Goal: Information Seeking & Learning: Learn about a topic

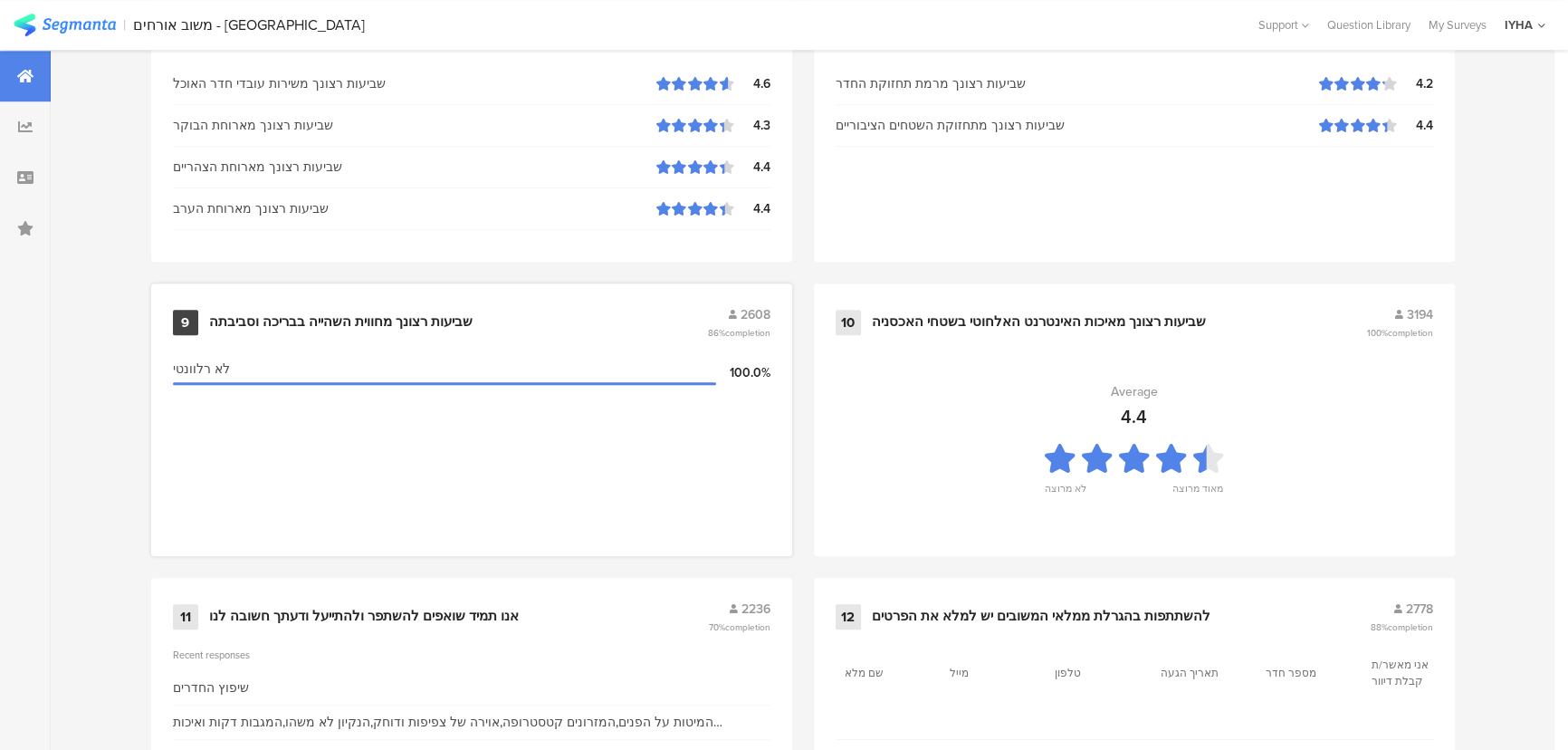
scroll to position [1902, 0]
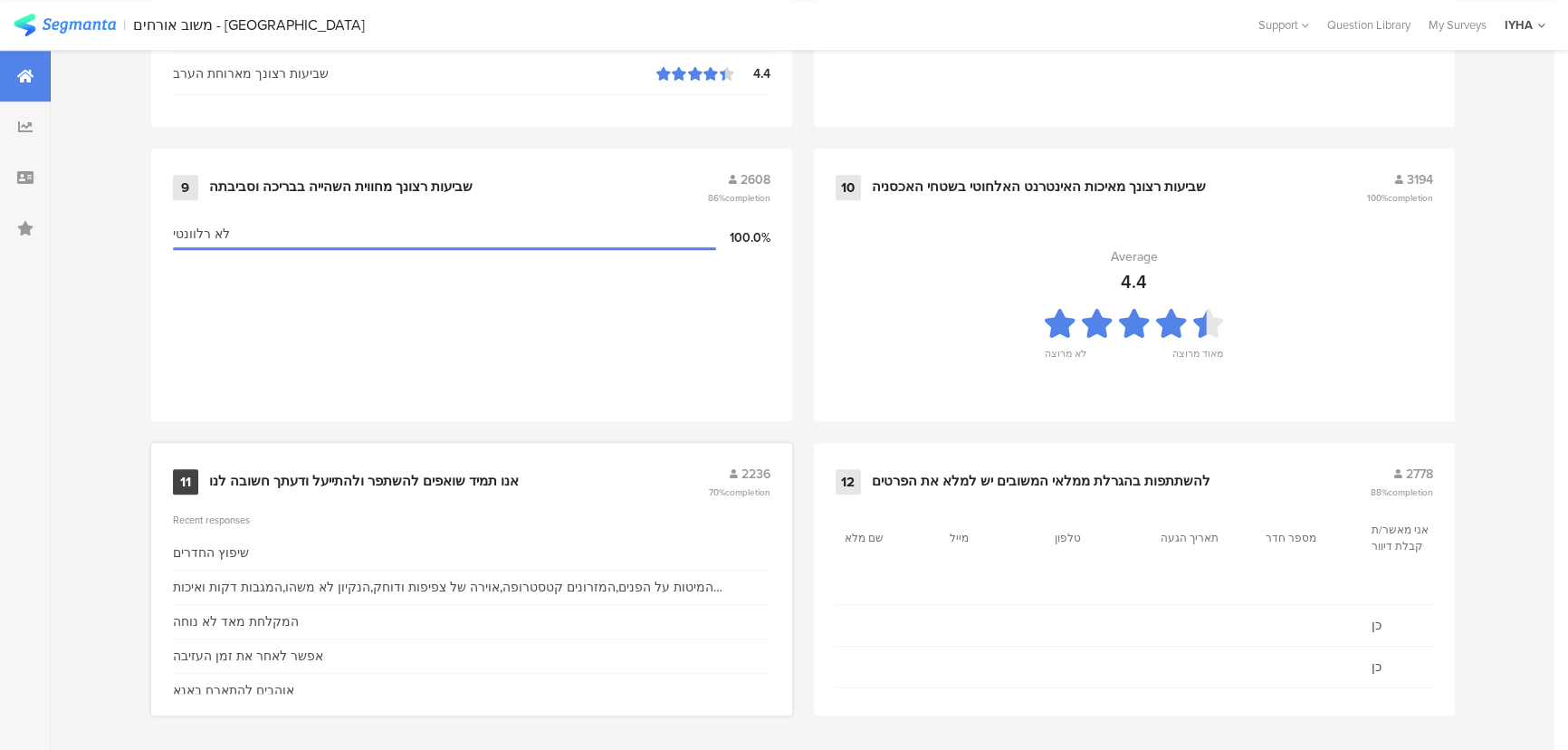
click at [443, 473] on div "אנו תמיד שואפים להשתפר ולהתייעל ודעתך חשובה לנו" at bounding box center [364, 481] width 310 height 18
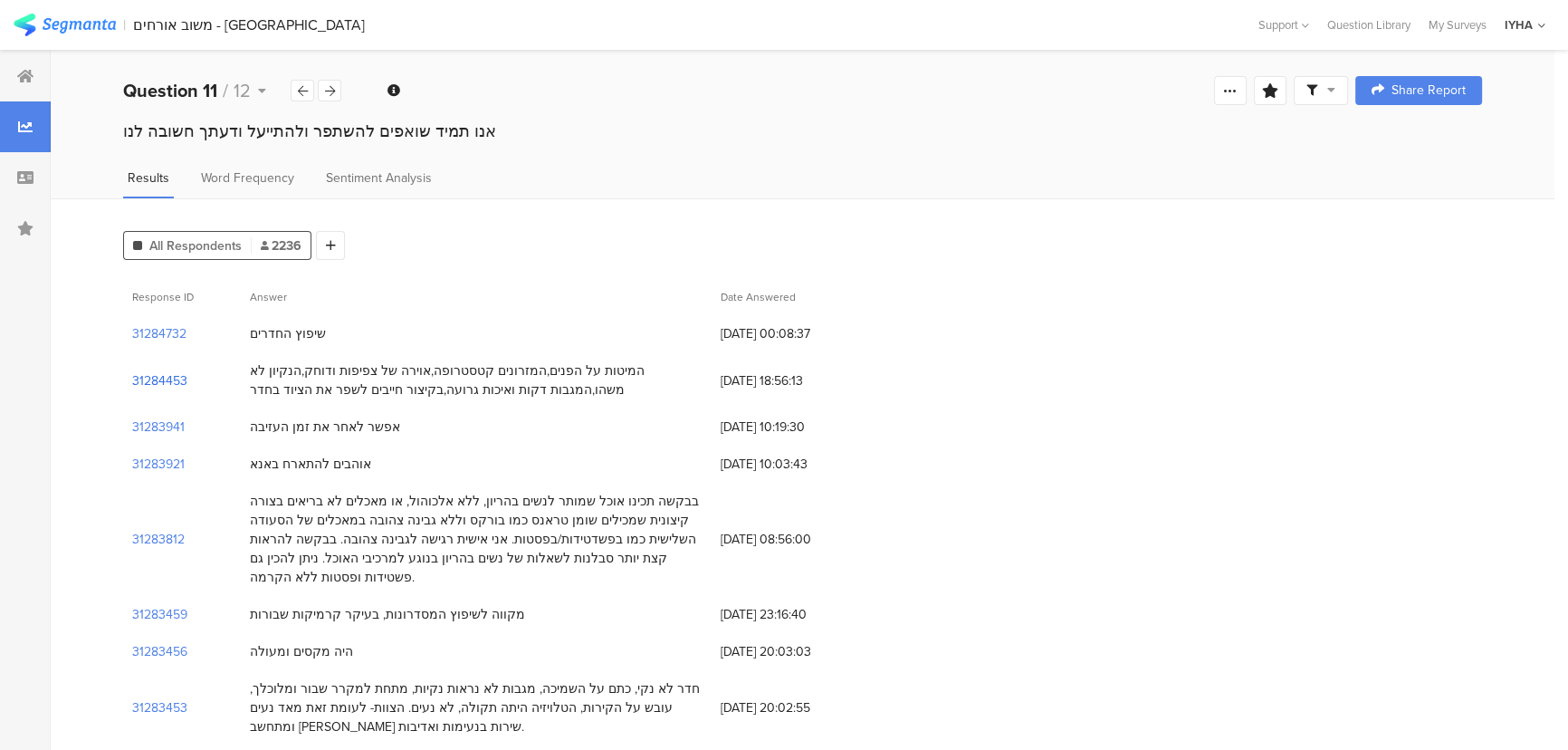
click at [161, 373] on section "31284453" at bounding box center [160, 381] width 55 height 19
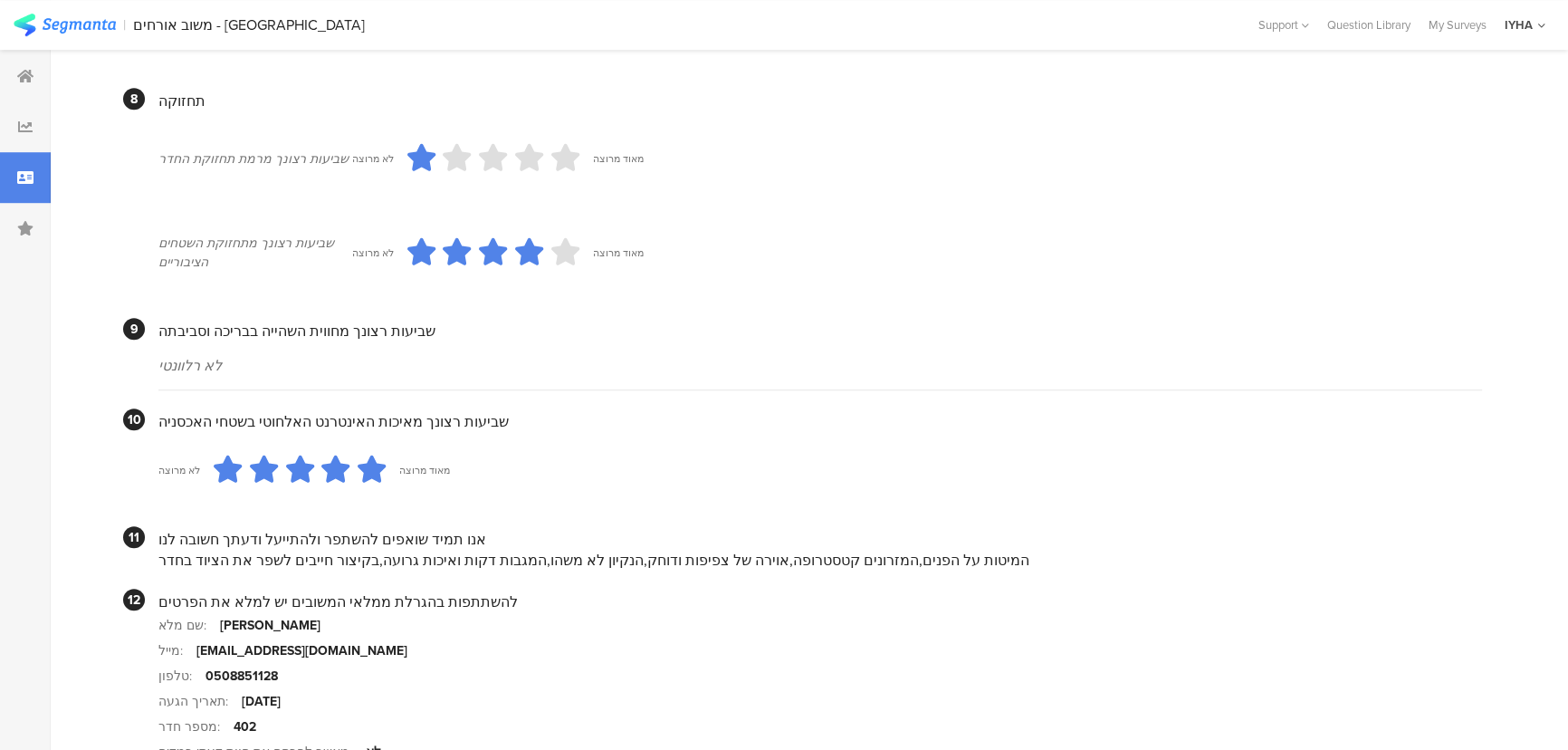
scroll to position [1592, 0]
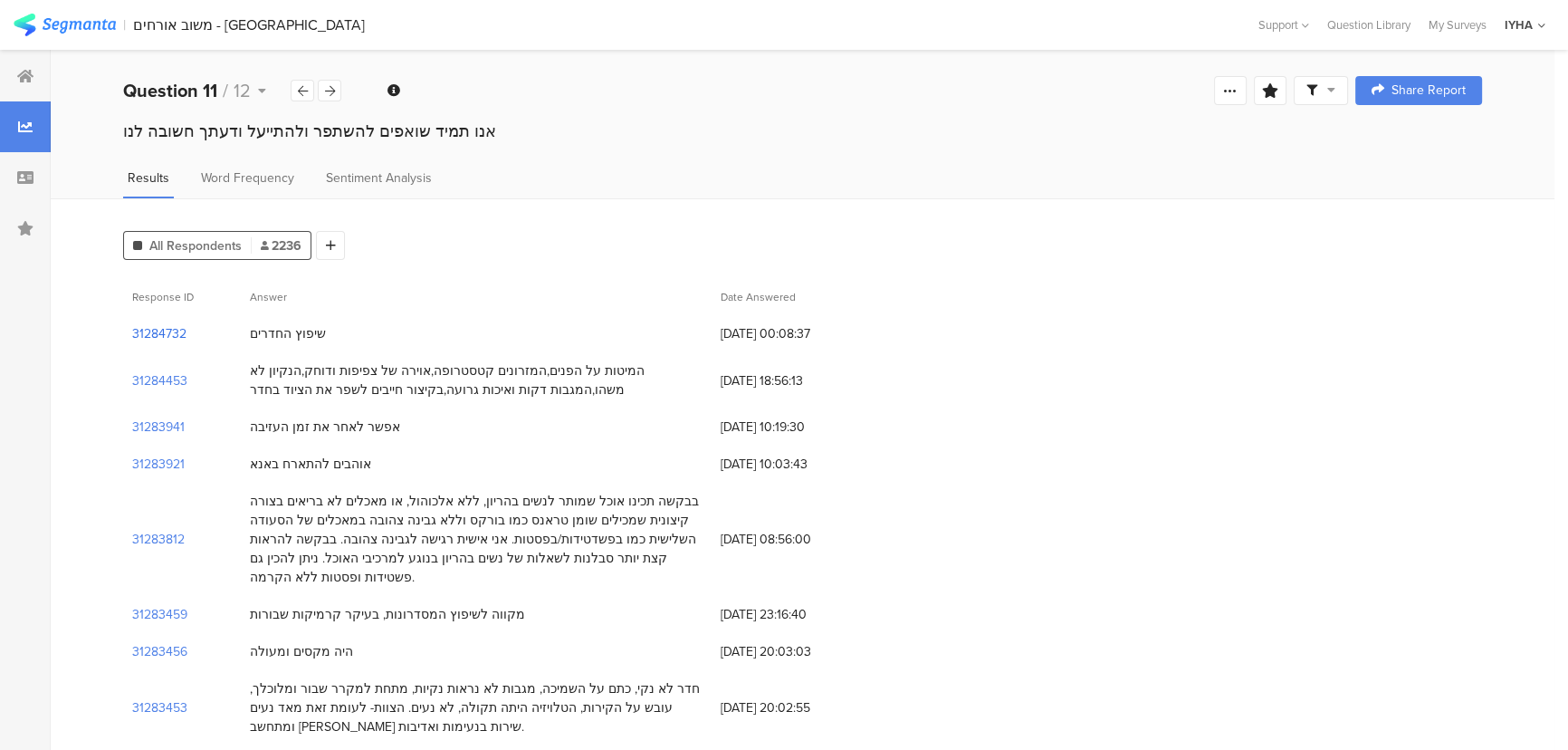
click at [173, 327] on section "31284732" at bounding box center [159, 333] width 54 height 19
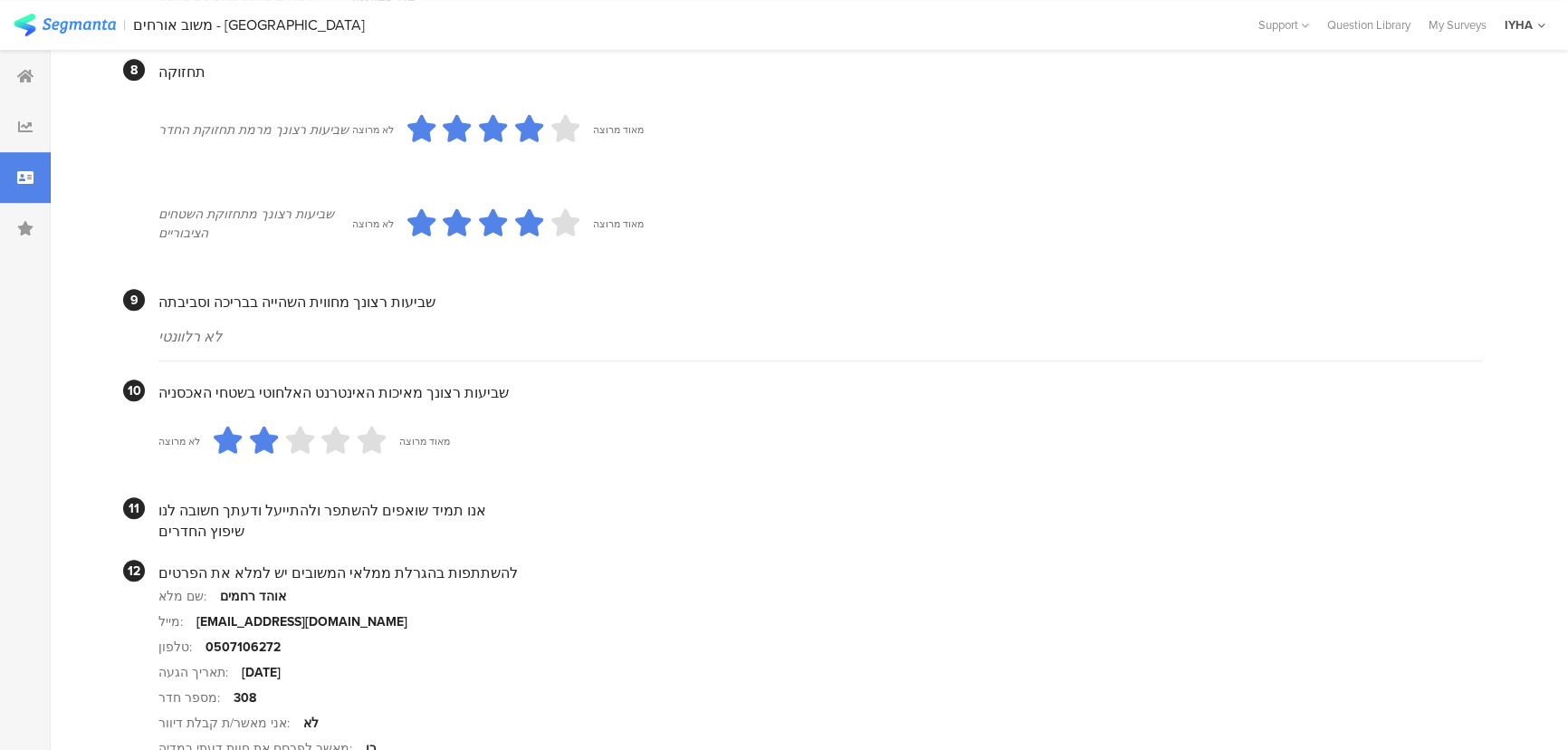
scroll to position [1579, 0]
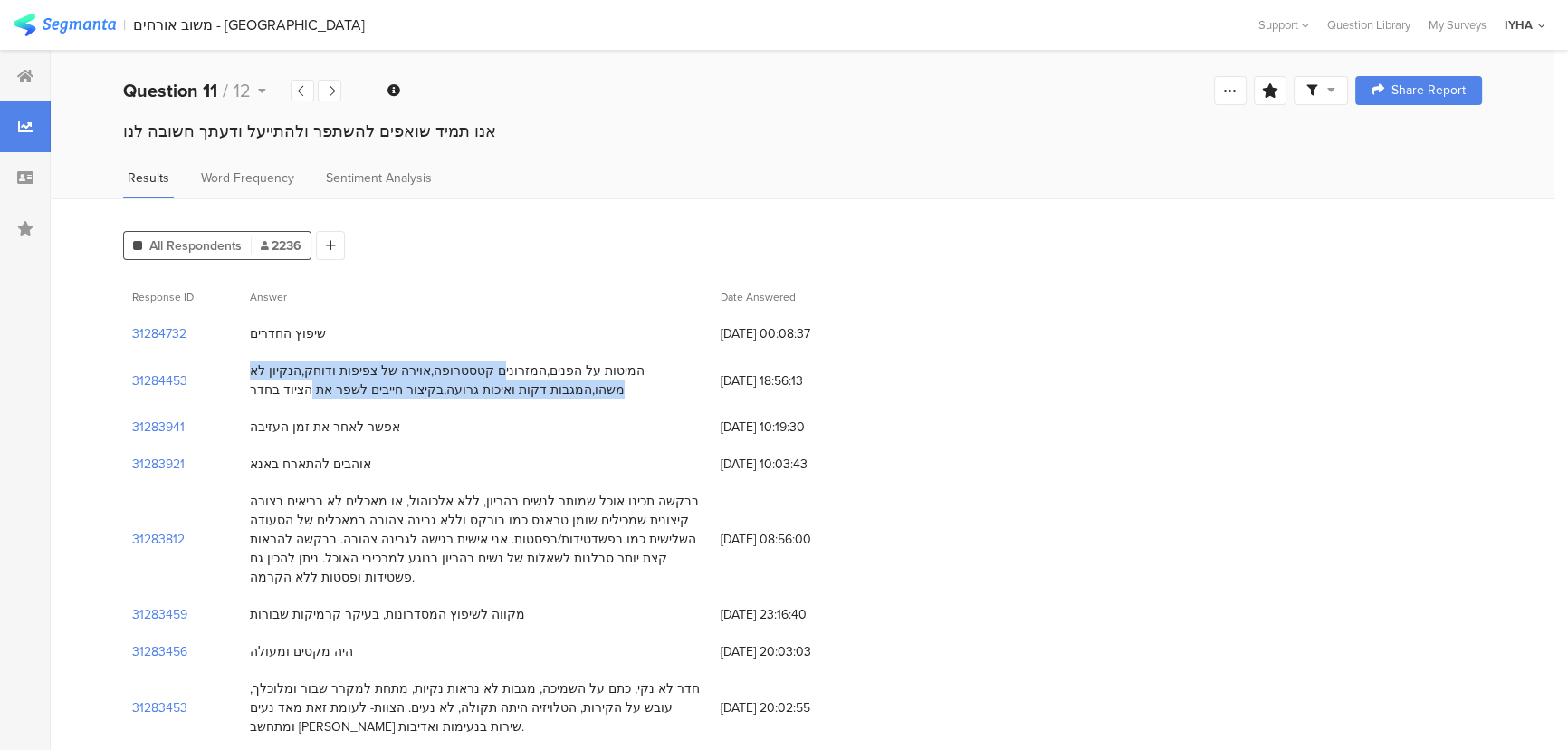
drag, startPoint x: 571, startPoint y: 364, endPoint x: 332, endPoint y: 381, distance: 239.6
click at [332, 381] on div "המיטות על הפנים,המזרונים קטסטרופה,אוירה של צפיפות ודוחק,הנקיון לא משהו,המגבות ד…" at bounding box center [476, 381] width 453 height 38
click at [335, 381] on div "המיטות על הפנים,המזרונים קטסטרופה,אוירה של צפיפות ודוחק,הנקיון לא משהו,המגבות ד…" at bounding box center [476, 381] width 453 height 38
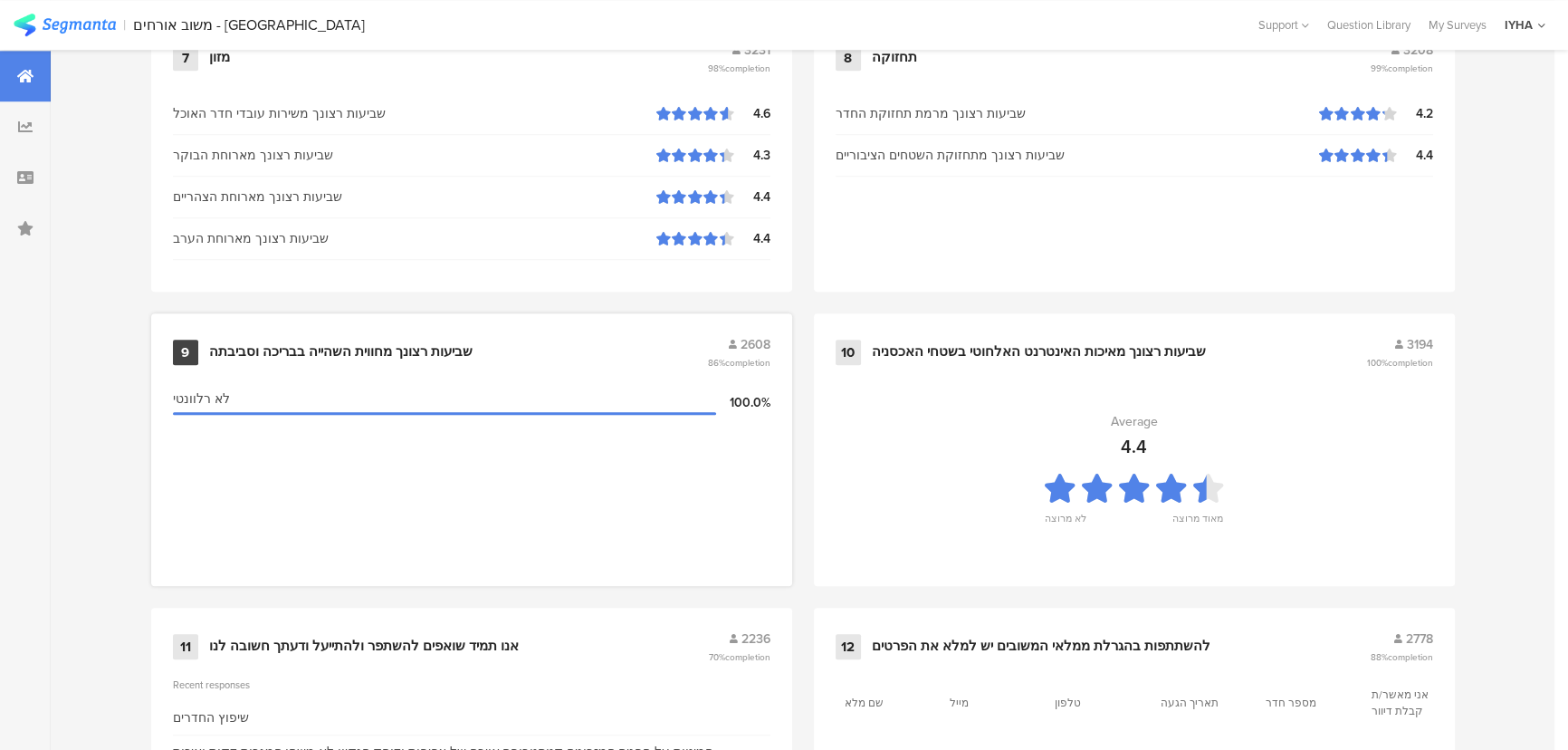
scroll to position [1893, 0]
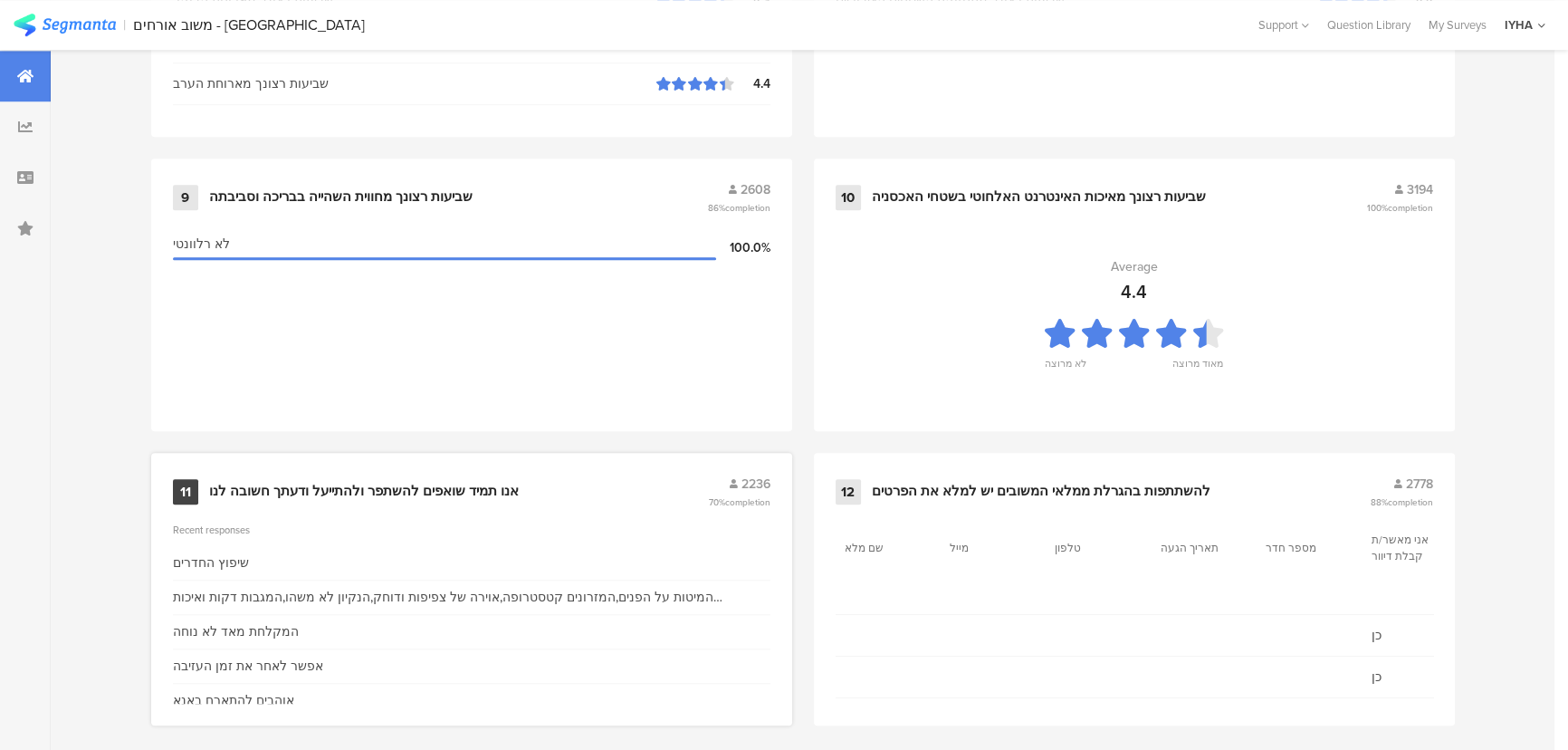
click at [340, 483] on div "אנו תמיד שואפים להשתפר ולהתייעל ודעתך חשובה לנו" at bounding box center [364, 491] width 310 height 18
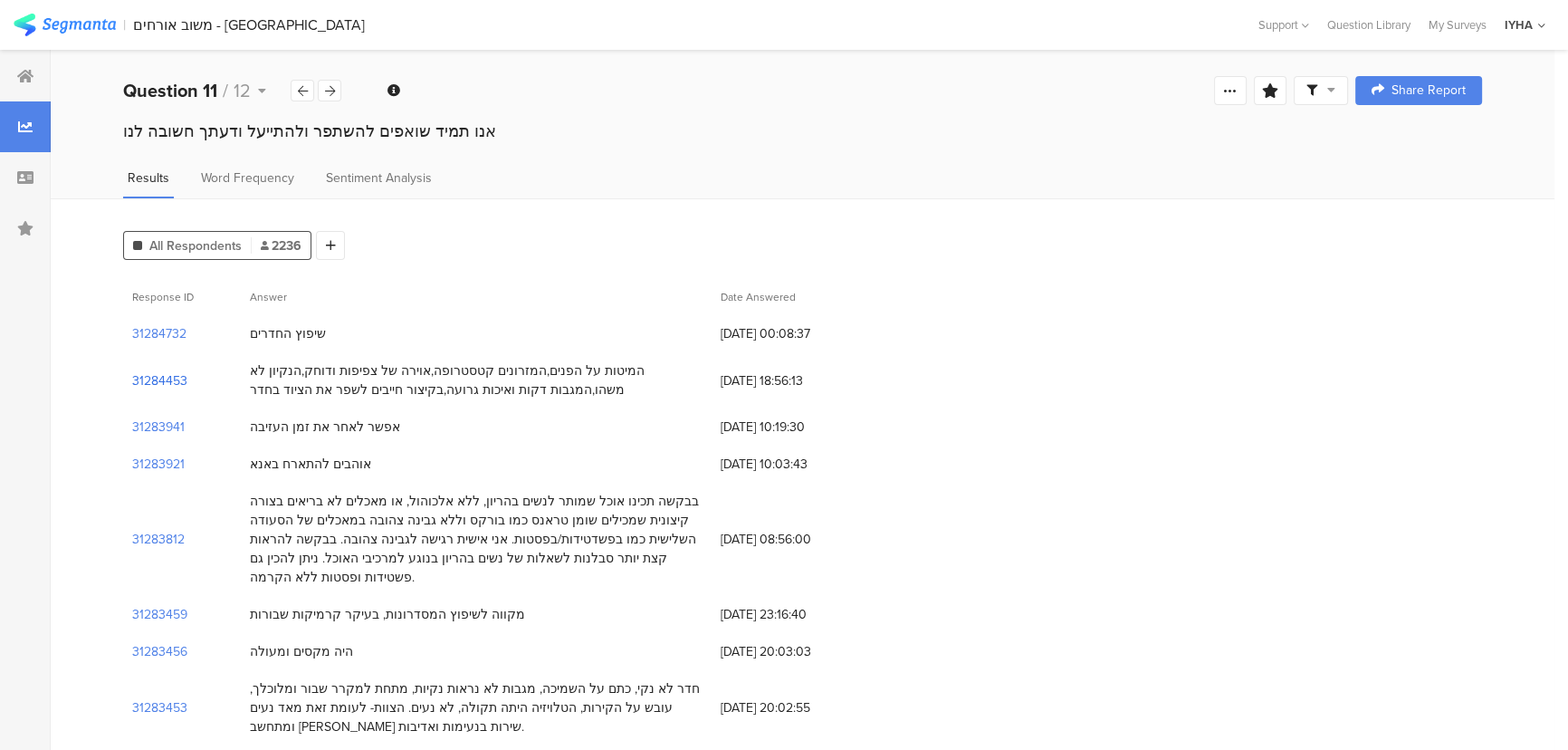
click at [153, 375] on section "31284453" at bounding box center [160, 381] width 55 height 19
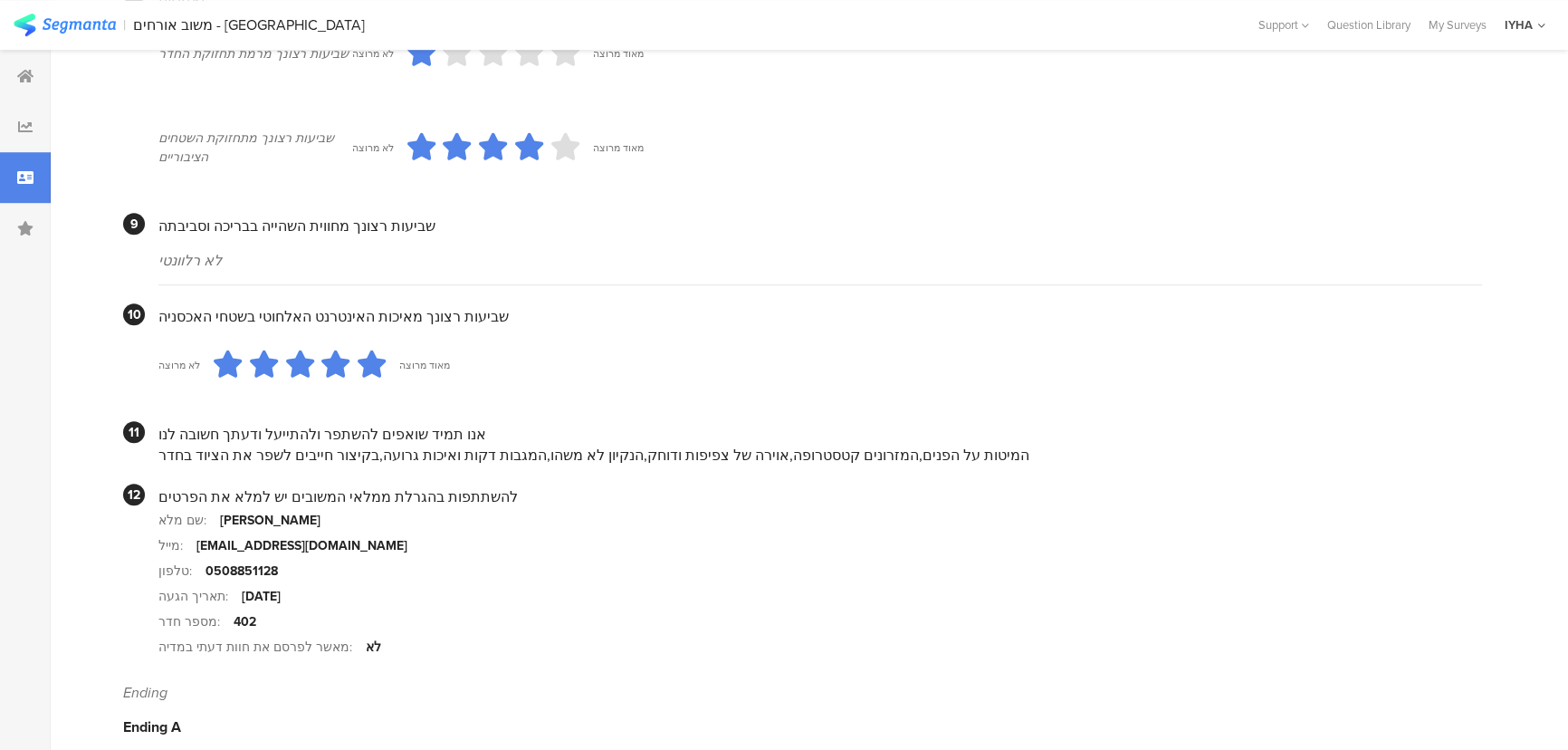
scroll to position [1592, 0]
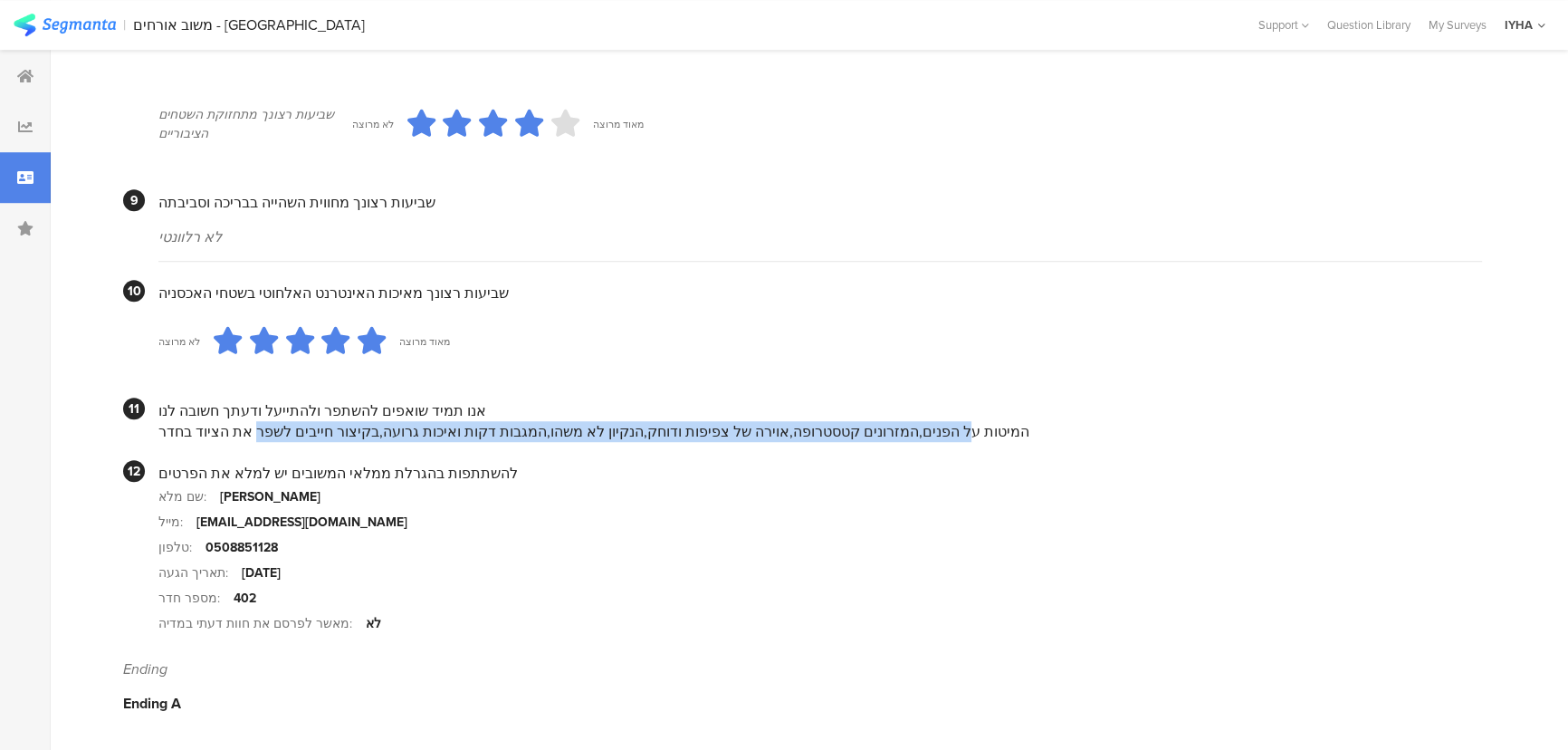
drag, startPoint x: 936, startPoint y: 425, endPoint x: 284, endPoint y: 438, distance: 652.1
click at [284, 438] on div "המיטות על הפנים,המזרונים קטסטרופה,אוירה של צפיפות ודוחק,הנקיון לא משהו,המגבות ד…" at bounding box center [820, 432] width 1324 height 21
click at [587, 432] on div "המיטות על הפנים,המזרונים קטסטרופה,אוירה של צפיפות ודוחק,הנקיון לא משהו,המגבות ד…" at bounding box center [820, 432] width 1324 height 21
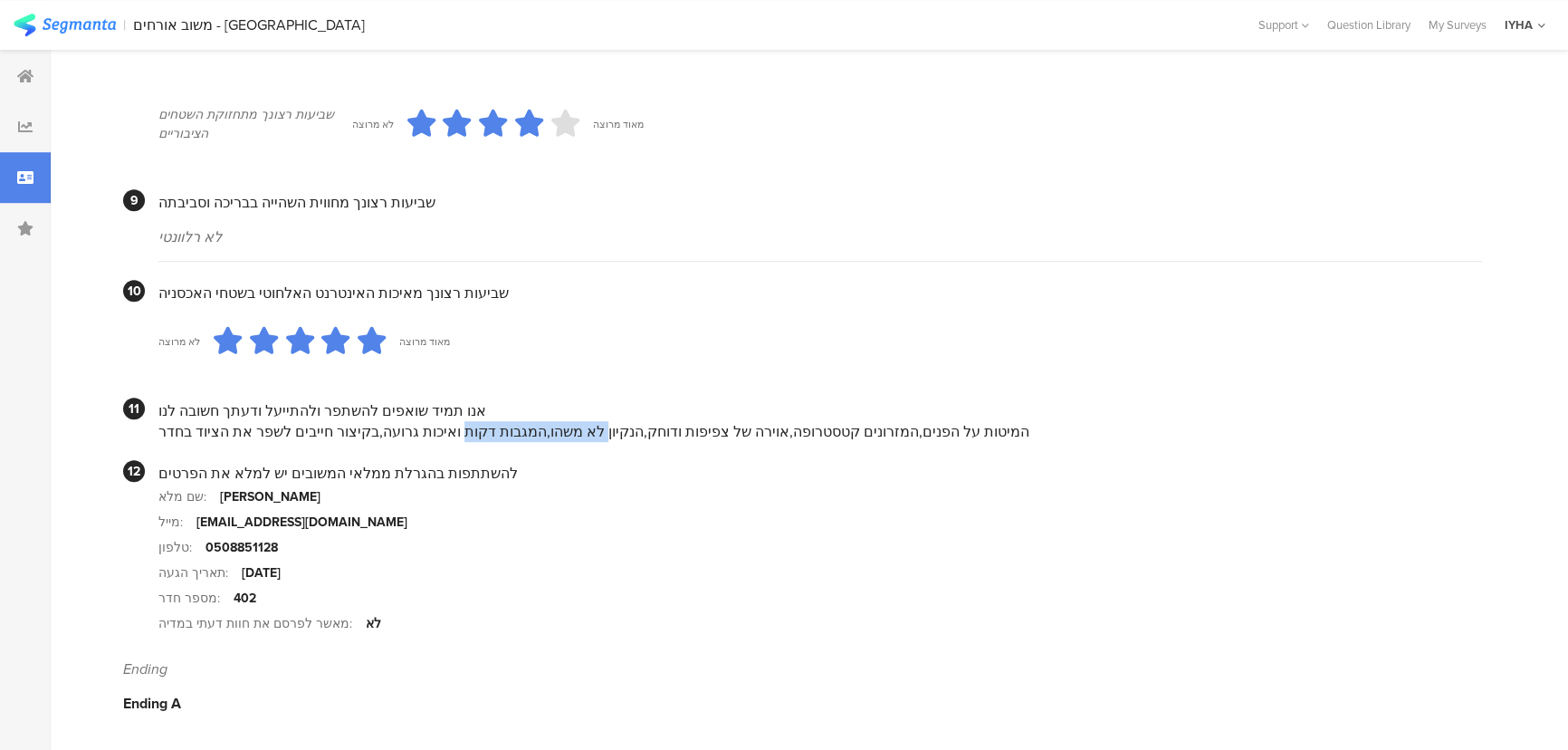
drag, startPoint x: 599, startPoint y: 429, endPoint x: 487, endPoint y: 398, distance: 116.2
click at [468, 417] on div "אנו תמיד שואפים להשתפר ולהתייעל ודעתך חשובה לנו המיטות על הפנים,המזרונים קטסטרו…" at bounding box center [820, 420] width 1324 height 45
